Goal: Navigation & Orientation: Find specific page/section

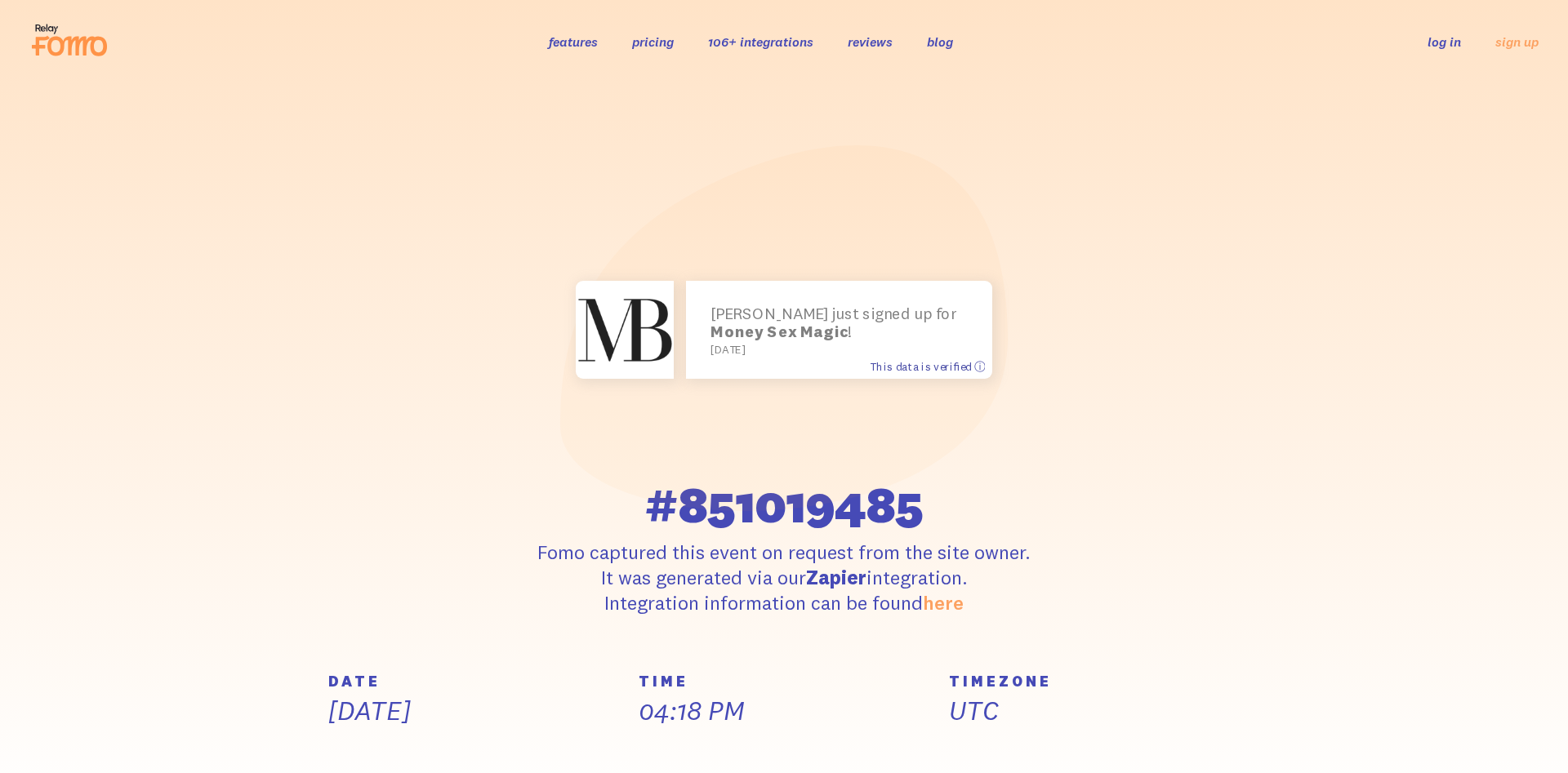
click at [979, 366] on span "This data is verified ⓘ" at bounding box center [927, 366] width 115 height 14
